Goal: Complete application form

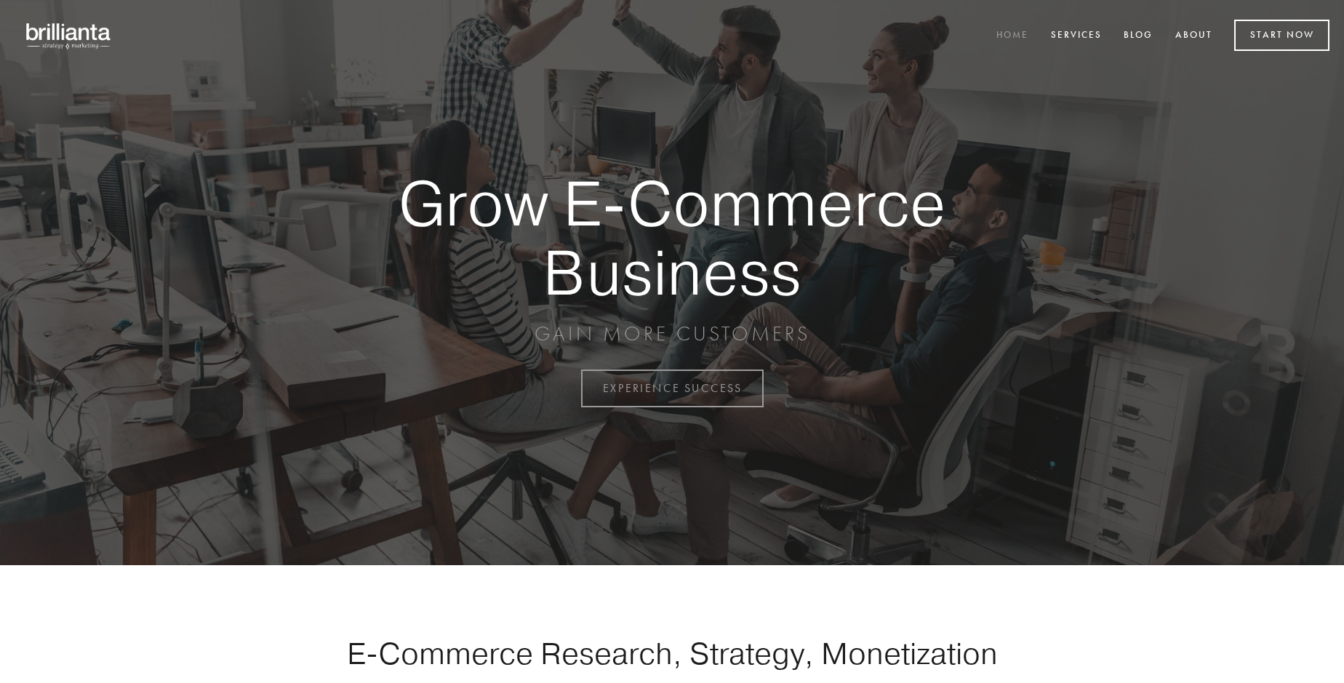
scroll to position [3814, 0]
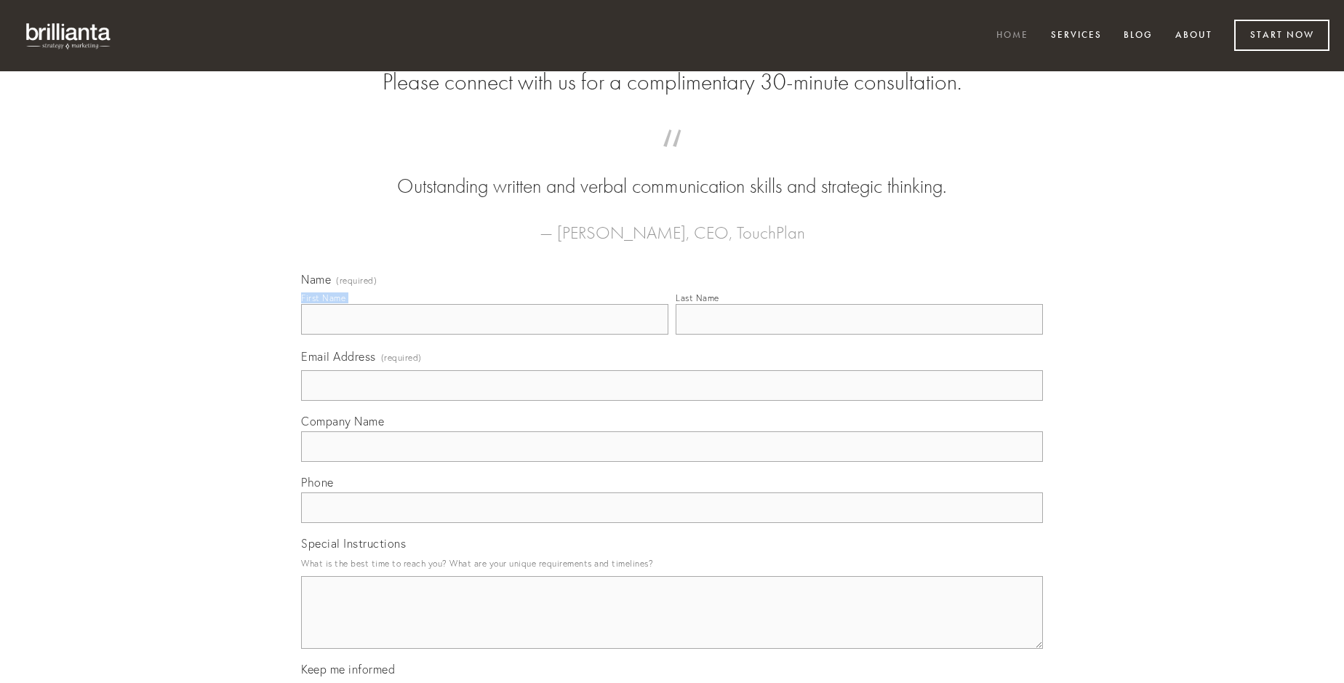
type input "[PERSON_NAME] DDS"
click at [859, 335] on input "Last Name" at bounding box center [859, 319] width 367 height 31
type input "[PERSON_NAME] DDS"
click at [672, 401] on input "Email Address (required)" at bounding box center [672, 385] width 742 height 31
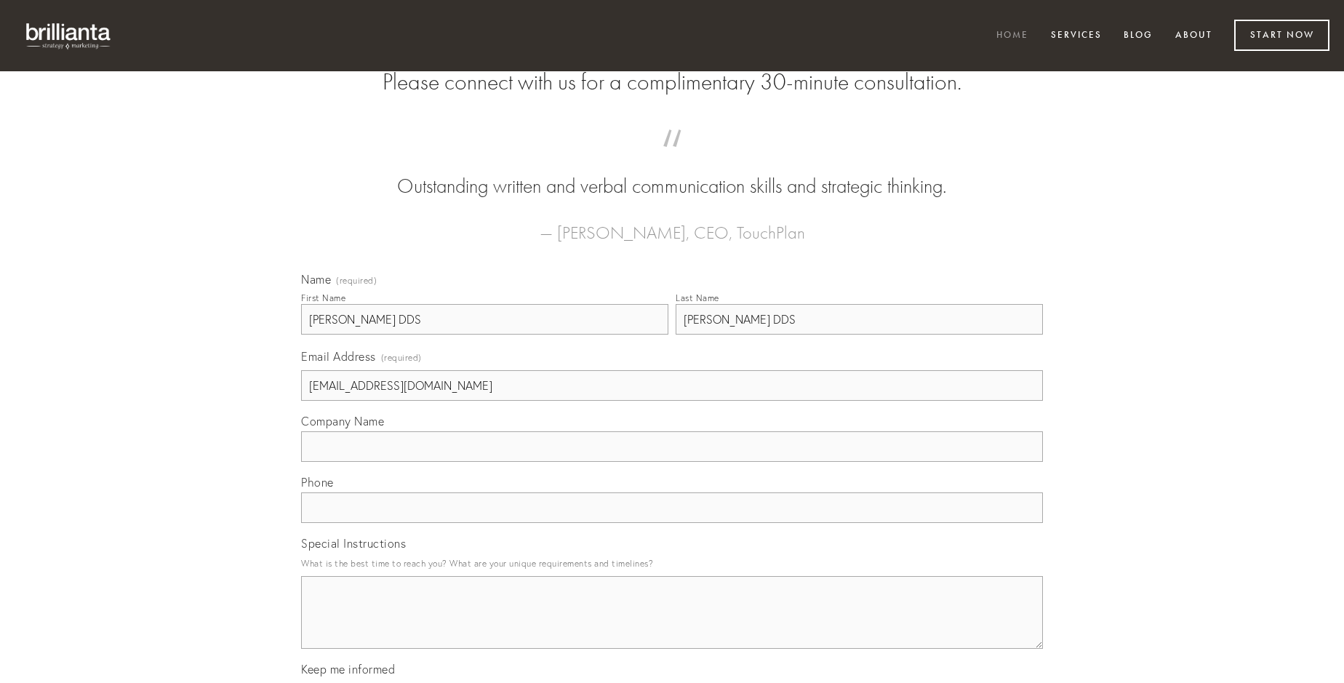
type input "[EMAIL_ADDRESS][DOMAIN_NAME]"
click at [672, 462] on input "Company Name" at bounding box center [672, 446] width 742 height 31
type input "decumbo"
click at [672, 523] on input "text" at bounding box center [672, 508] width 742 height 31
click at [672, 626] on textarea "Special Instructions" at bounding box center [672, 612] width 742 height 73
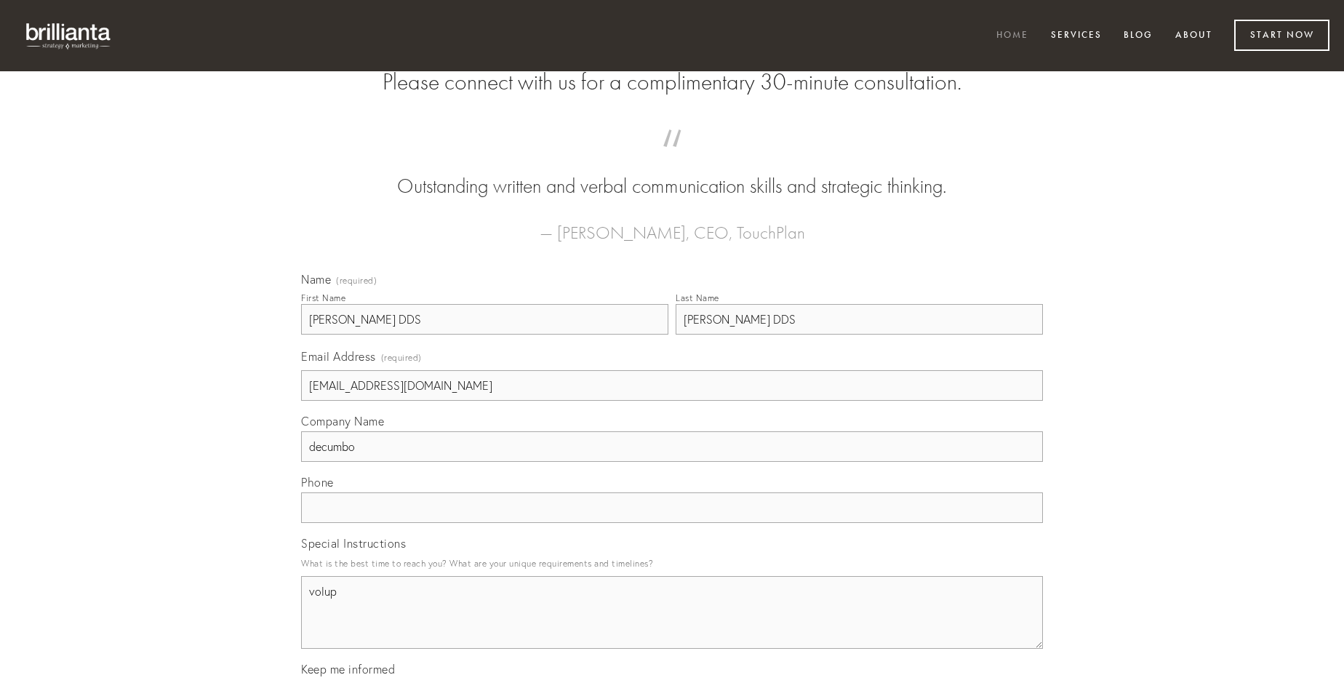
type textarea "volup"
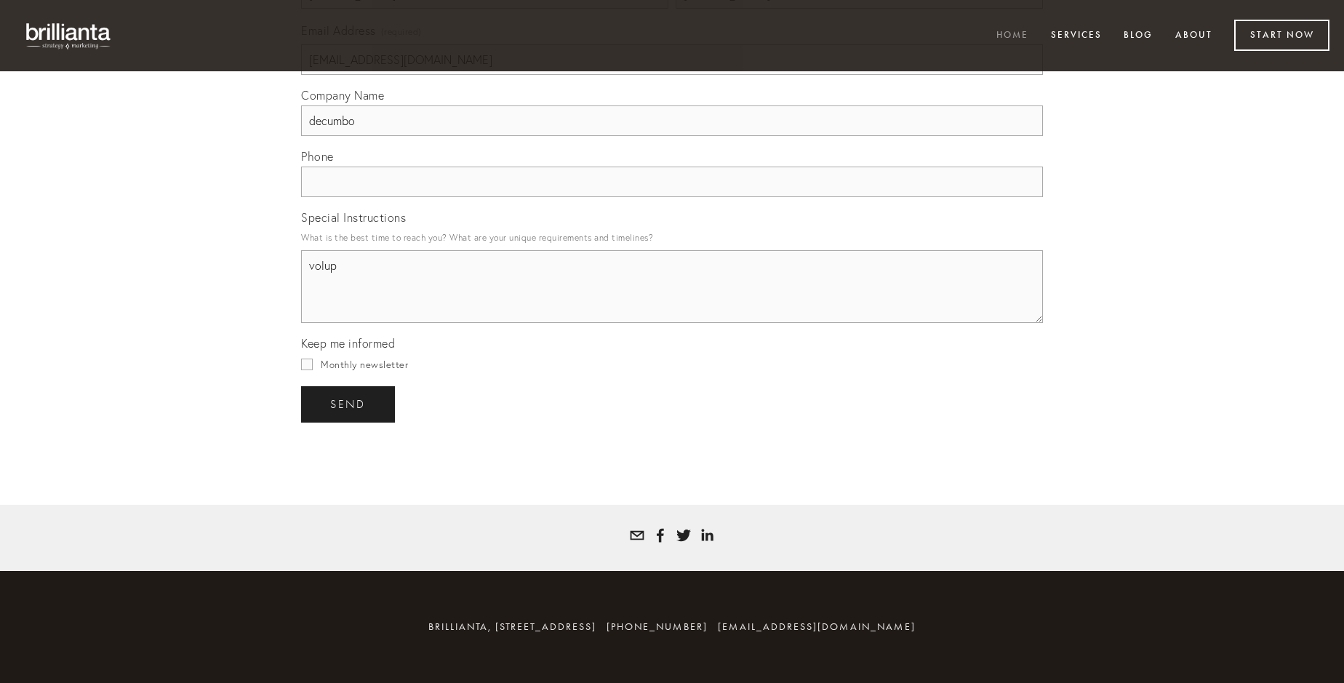
click at [349, 404] on span "send" at bounding box center [348, 404] width 36 height 13
